Goal: Task Accomplishment & Management: Use online tool/utility

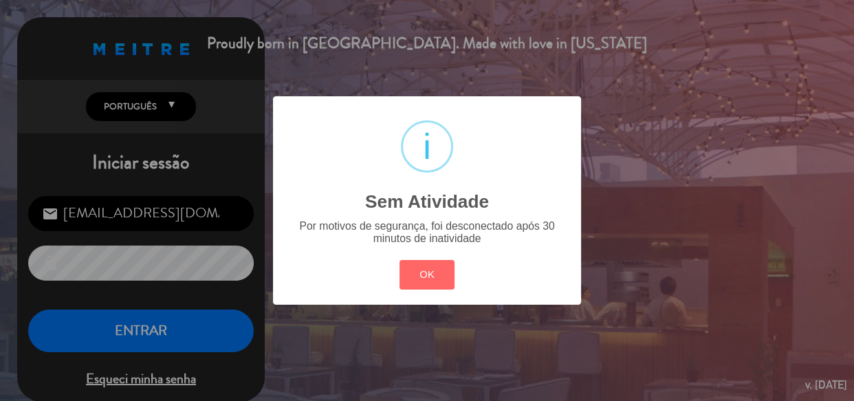
drag, startPoint x: 417, startPoint y: 267, endPoint x: 382, endPoint y: 282, distance: 38.6
click at [417, 267] on button "OK" at bounding box center [427, 275] width 56 height 30
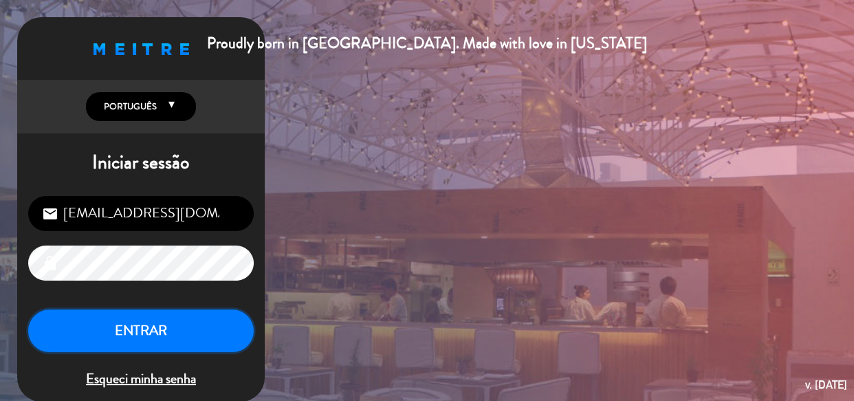
click at [155, 316] on button "ENTRAR" at bounding box center [141, 330] width 226 height 43
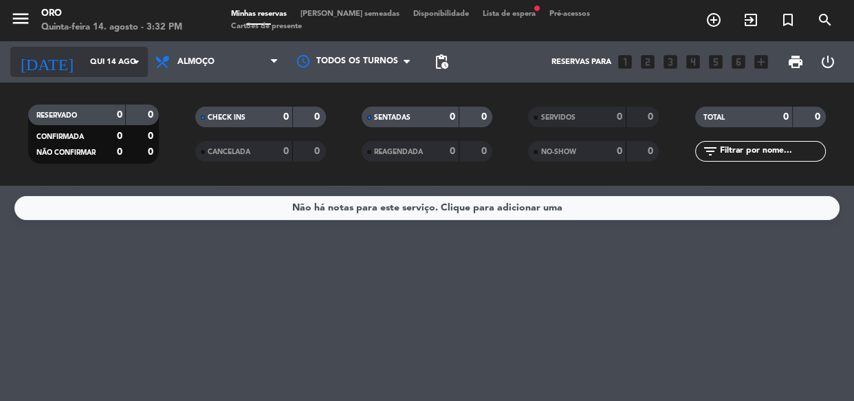
click at [110, 52] on input "Qui 14 ago" at bounding box center [136, 62] width 106 height 23
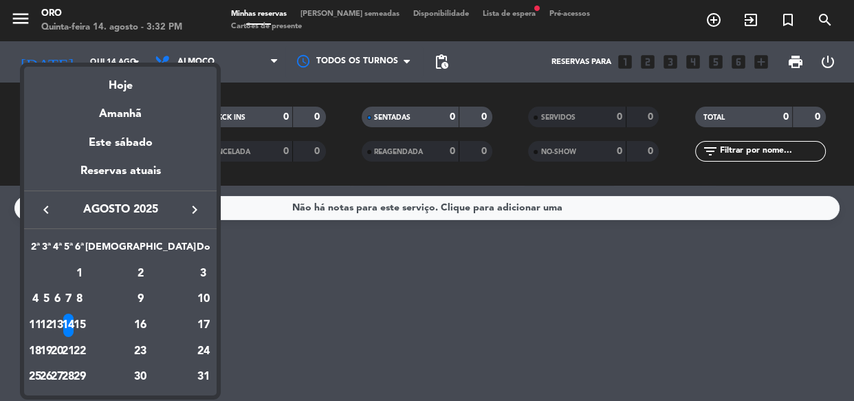
click at [270, 83] on div at bounding box center [427, 200] width 854 height 401
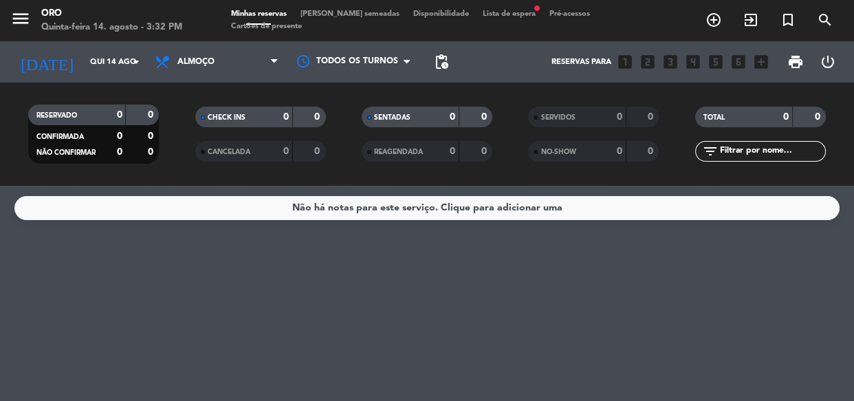
click at [266, 77] on div "Todos os serviços Almoço Jantar Almoço Todos os serviços Almoço Jantar" at bounding box center [217, 61] width 138 height 41
click at [254, 64] on span "Almoço" at bounding box center [217, 62] width 138 height 30
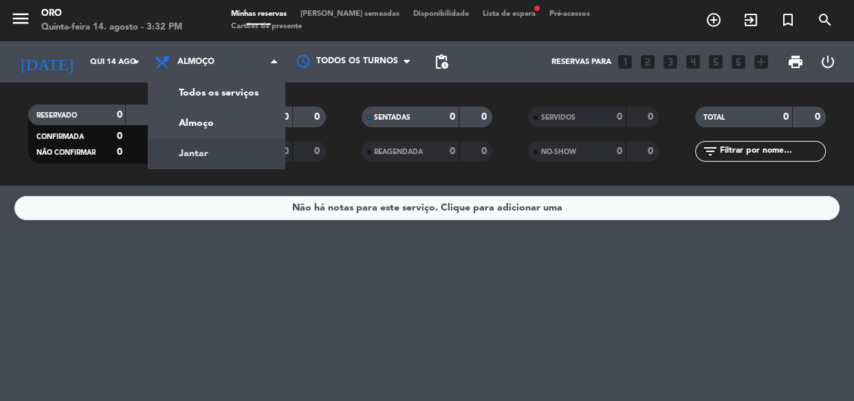
click at [212, 150] on div "menu Oro Quinta-feira 14. agosto - 3:32 PM Minhas reservas Mesas semeadas Dispo…" at bounding box center [427, 93] width 854 height 186
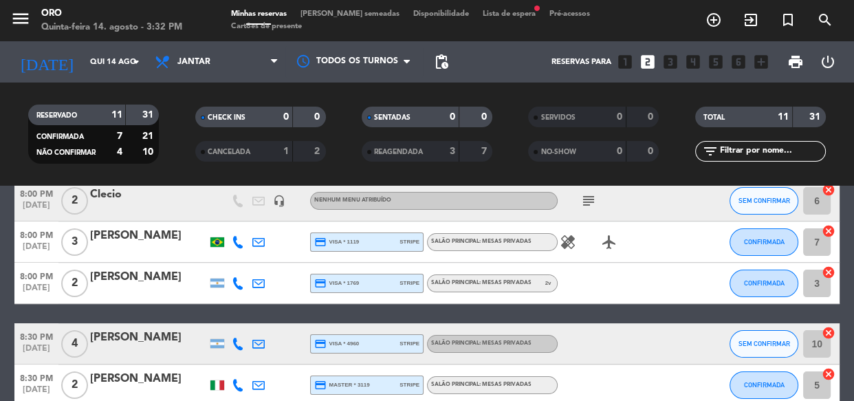
scroll to position [428, 0]
